Goal: Task Accomplishment & Management: Manage account settings

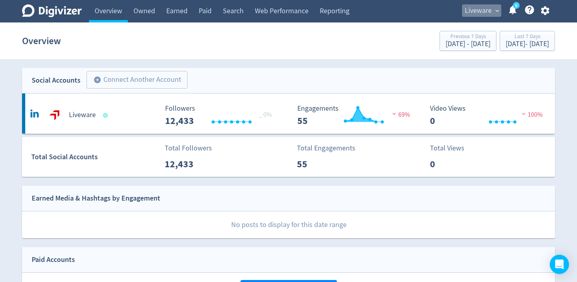
click at [488, 12] on span "Liveware" at bounding box center [478, 10] width 27 height 13
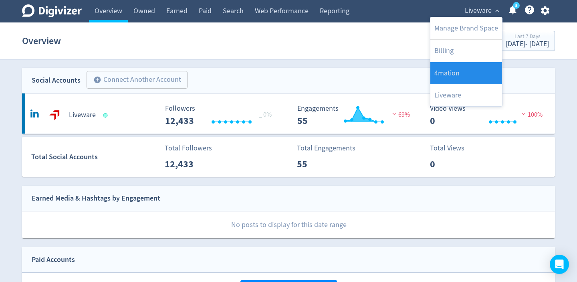
click at [456, 71] on link "4mation" at bounding box center [466, 73] width 72 height 22
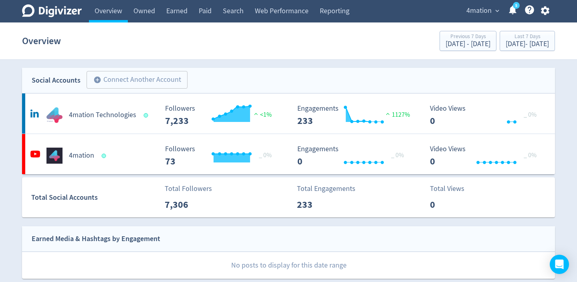
click at [484, 8] on span "4mation" at bounding box center [478, 10] width 25 height 13
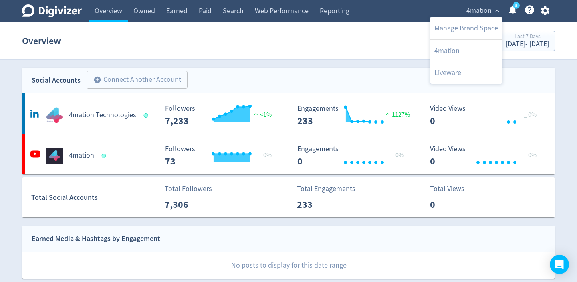
click at [484, 8] on div at bounding box center [288, 141] width 577 height 282
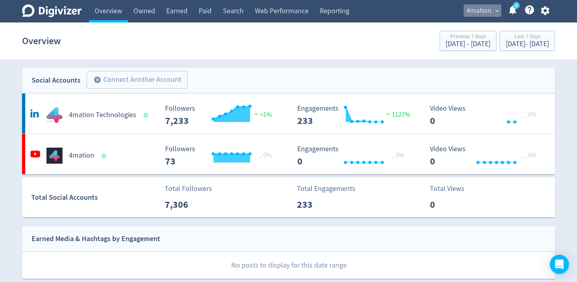
click at [491, 11] on span "4mation" at bounding box center [478, 10] width 25 height 13
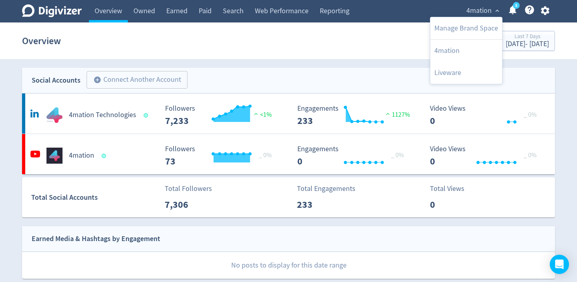
drag, startPoint x: 493, startPoint y: 10, endPoint x: 455, endPoint y: 1, distance: 39.1
click at [492, 10] on div at bounding box center [288, 141] width 577 height 282
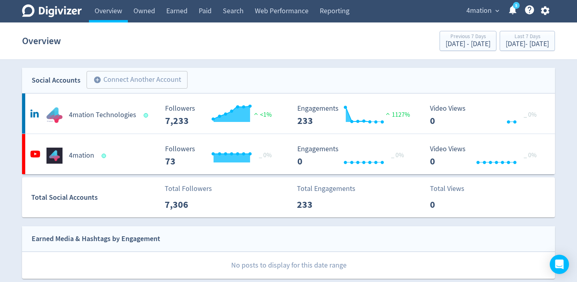
click at [59, 12] on icon at bounding box center [52, 10] width 60 height 13
click at [45, 14] on icon "Digivizer Logo" at bounding box center [52, 10] width 60 height 13
click at [52, 12] on icon "Digivizer Logo" at bounding box center [52, 10] width 60 height 13
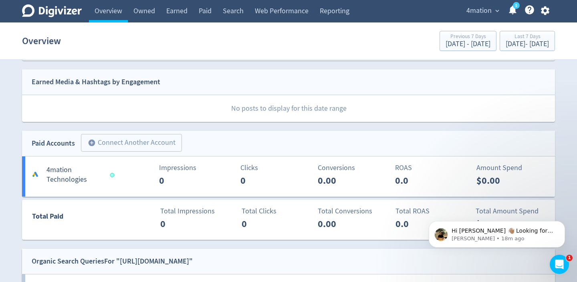
scroll to position [151, 0]
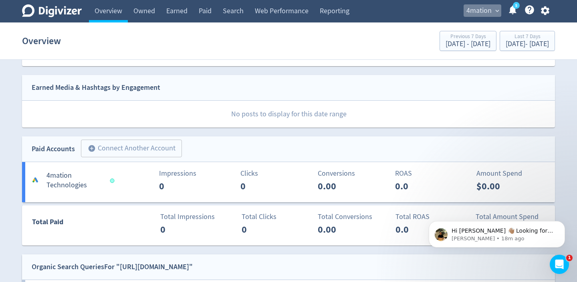
click at [494, 14] on button "4mation expand_more" at bounding box center [483, 10] width 38 height 13
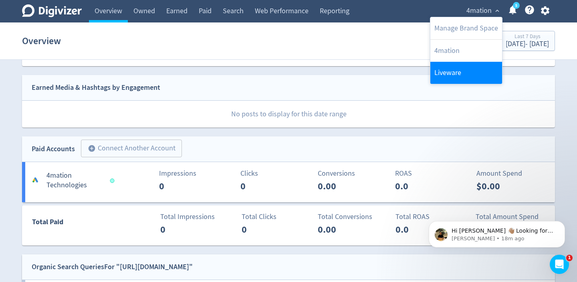
click at [442, 77] on link "Liveware" at bounding box center [466, 73] width 72 height 22
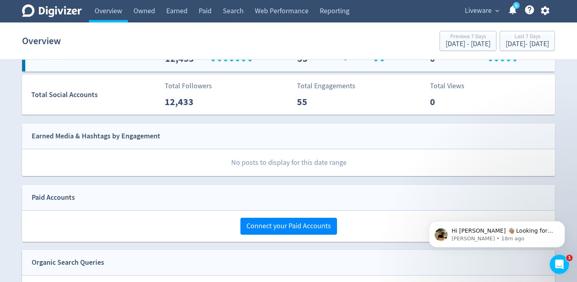
scroll to position [0, 0]
